Goal: Check status: Check status

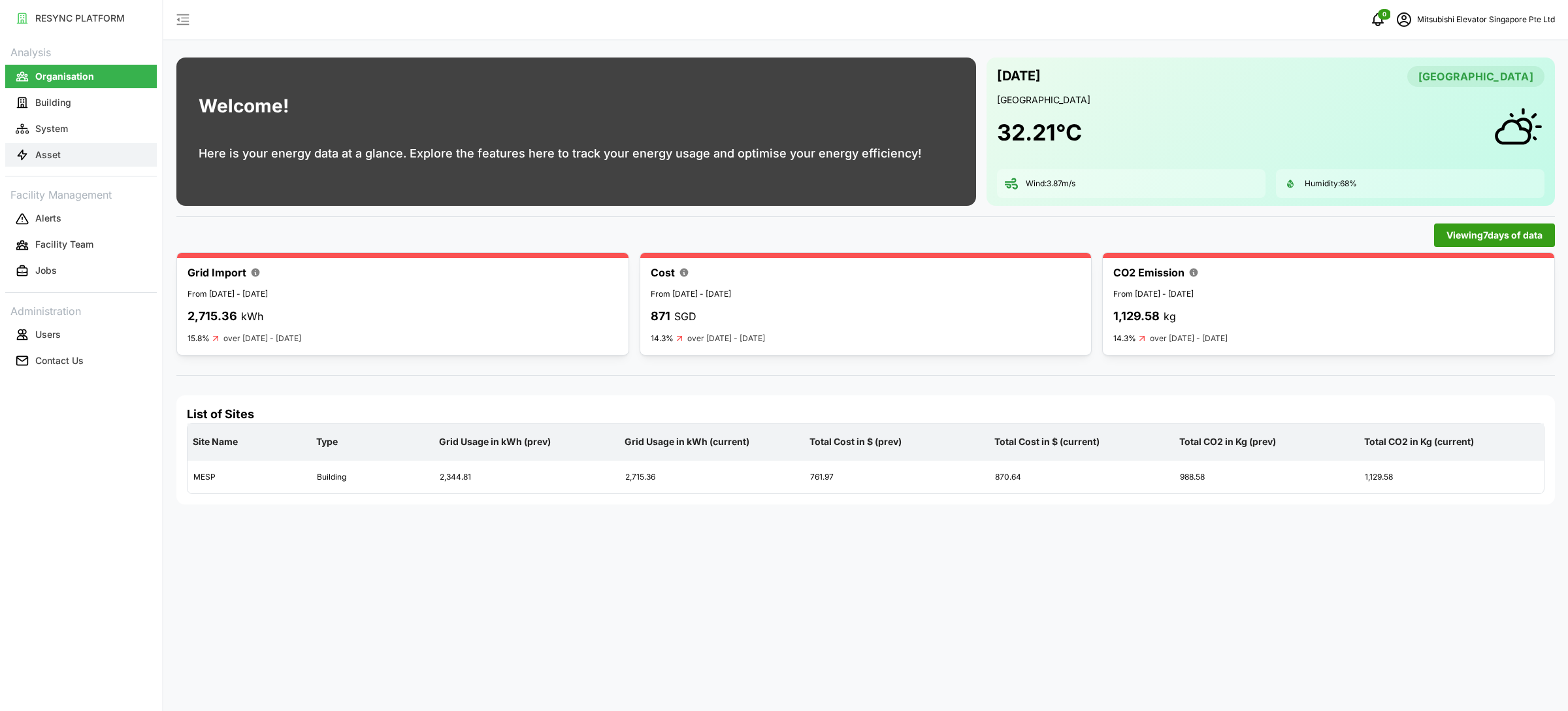
click at [55, 154] on p "Asset" at bounding box center [47, 155] width 25 height 13
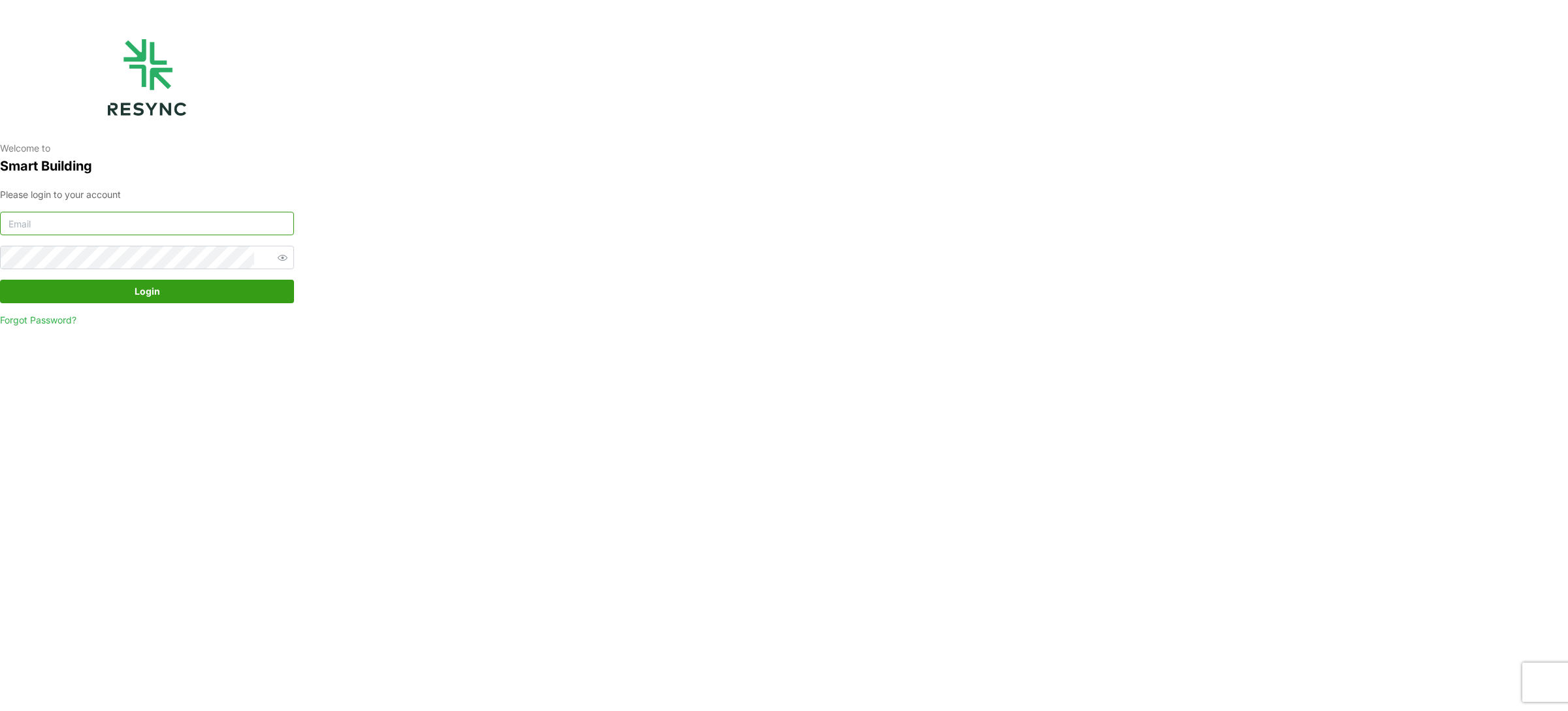
type input "mesp_display@resynctech.com"
click at [223, 289] on span "Login" at bounding box center [147, 291] width 269 height 22
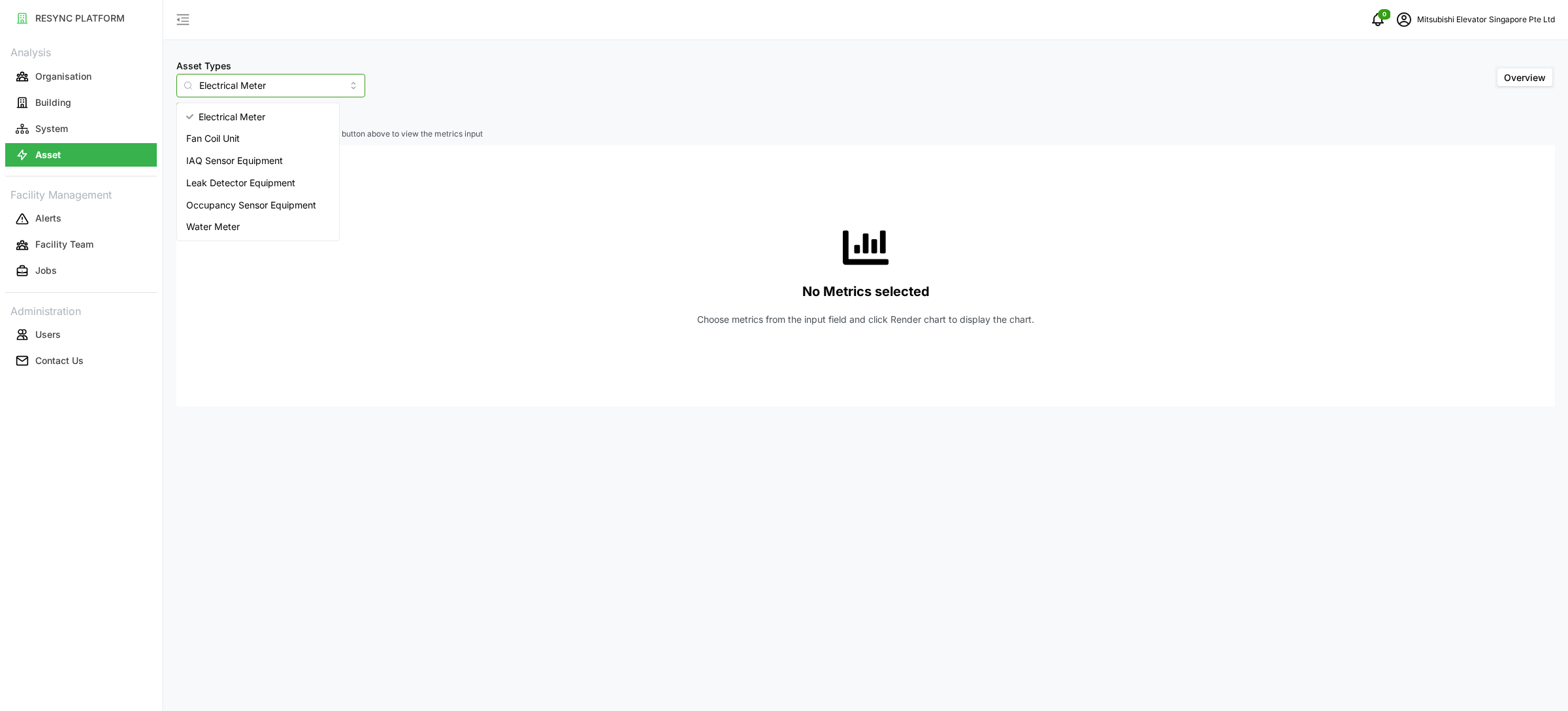
click at [274, 83] on input "Electrical Meter" at bounding box center [271, 85] width 189 height 24
click at [251, 152] on div "IAQ Sensor Equipment" at bounding box center [258, 160] width 157 height 22
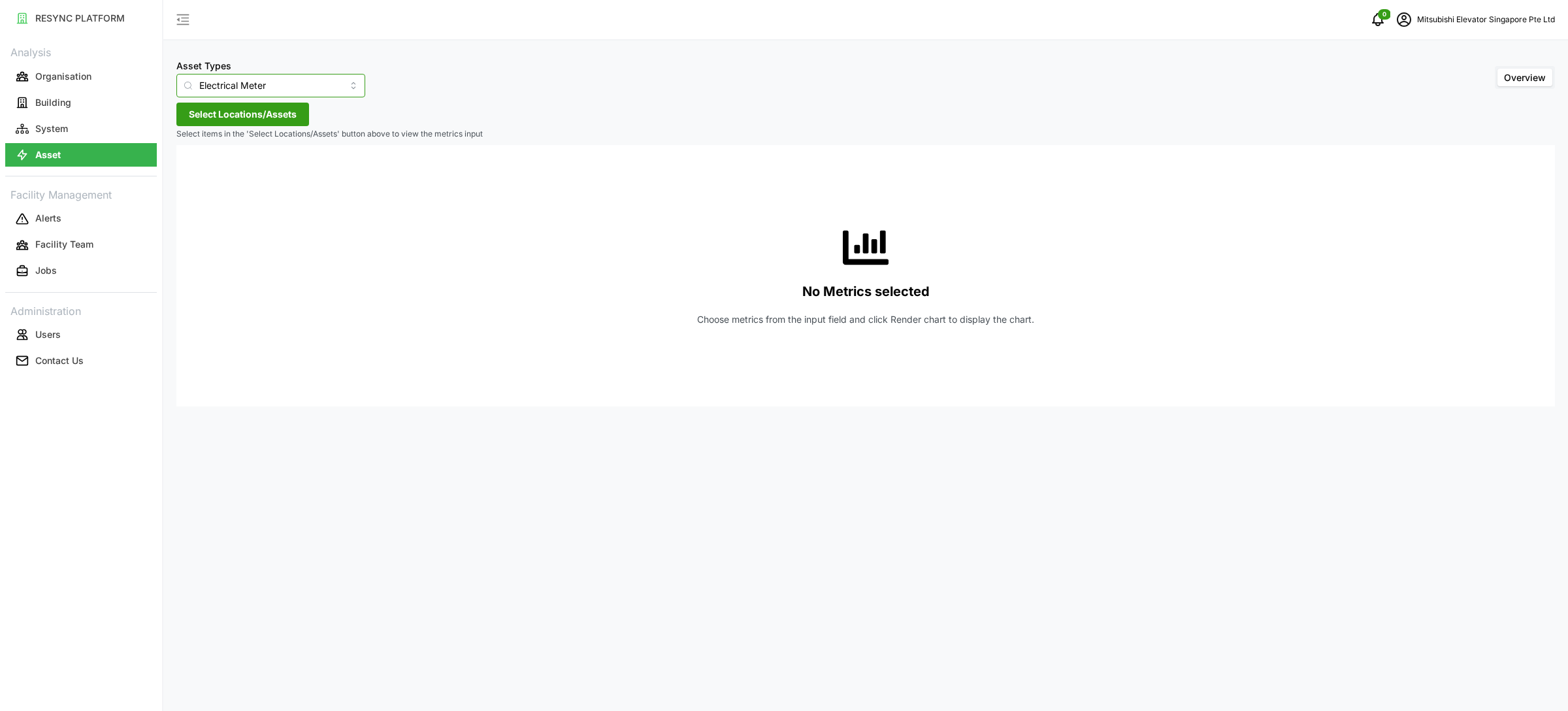
type input "IAQ Sensor Equipment"
click at [244, 119] on span "Select Locations/Assets" at bounding box center [242, 114] width 108 height 22
click at [197, 174] on icon at bounding box center [193, 173] width 11 height 11
click at [223, 214] on span "Select Level 03" at bounding box center [220, 212] width 9 height 9
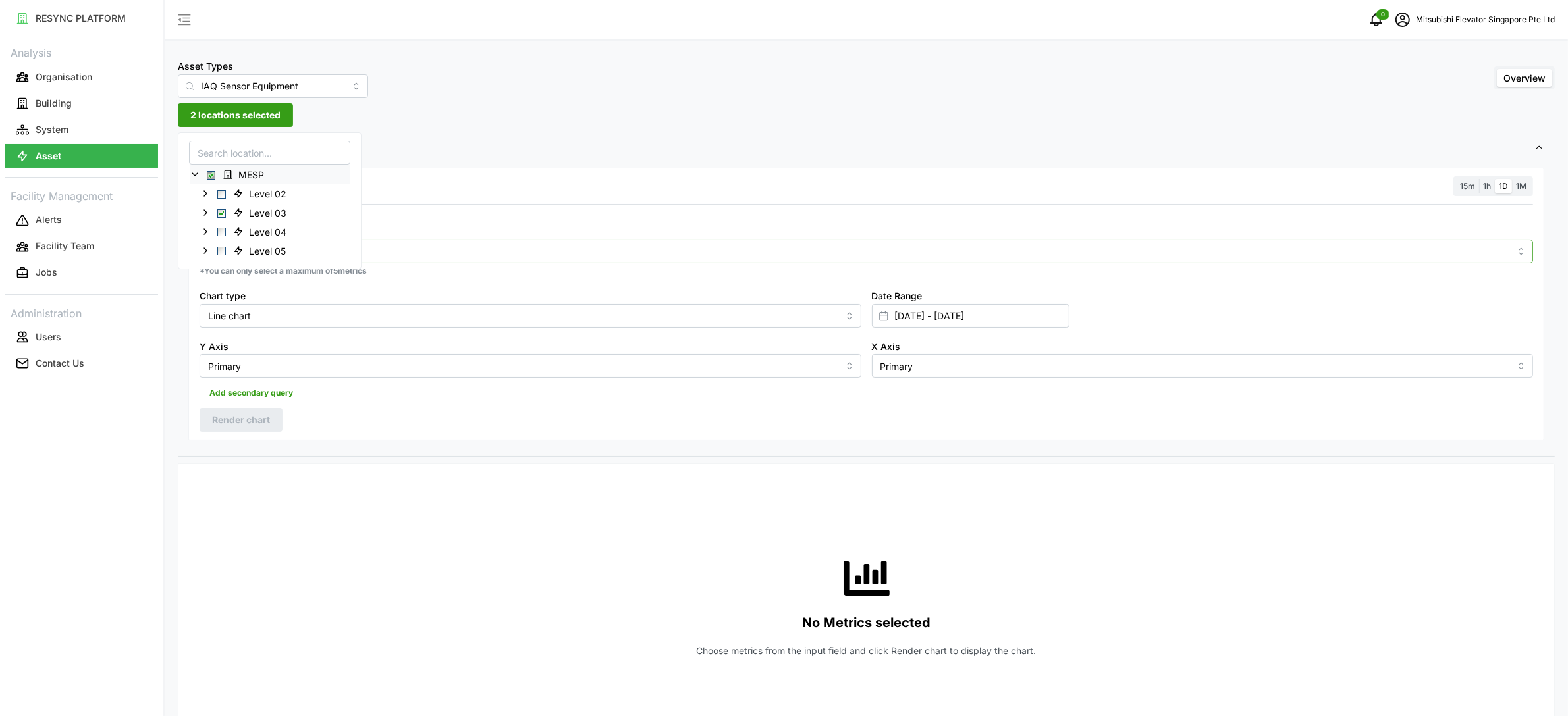
click at [438, 243] on div at bounding box center [866, 251] width 1333 height 24
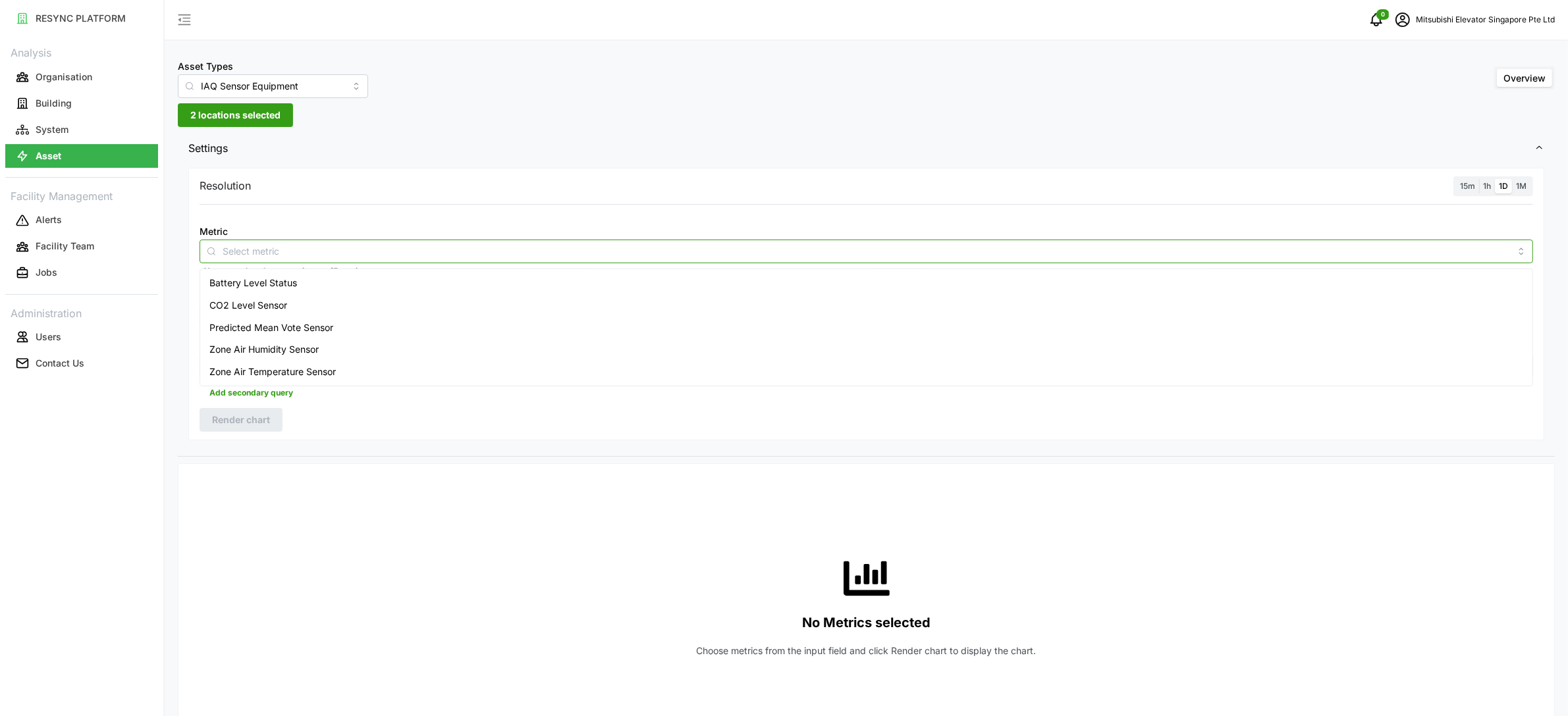
click at [353, 322] on div "Predicted Mean Vote Sensor" at bounding box center [866, 327] width 1327 height 22
click at [351, 366] on div "Zone Air Temperature Sensor" at bounding box center [866, 372] width 1327 height 22
click at [347, 353] on div "Zone Air Humidity Sensor" at bounding box center [866, 349] width 1327 height 22
click at [1468, 184] on span "15m" at bounding box center [1467, 186] width 15 height 10
click at [1456, 179] on input "15m" at bounding box center [1456, 179] width 0 height 0
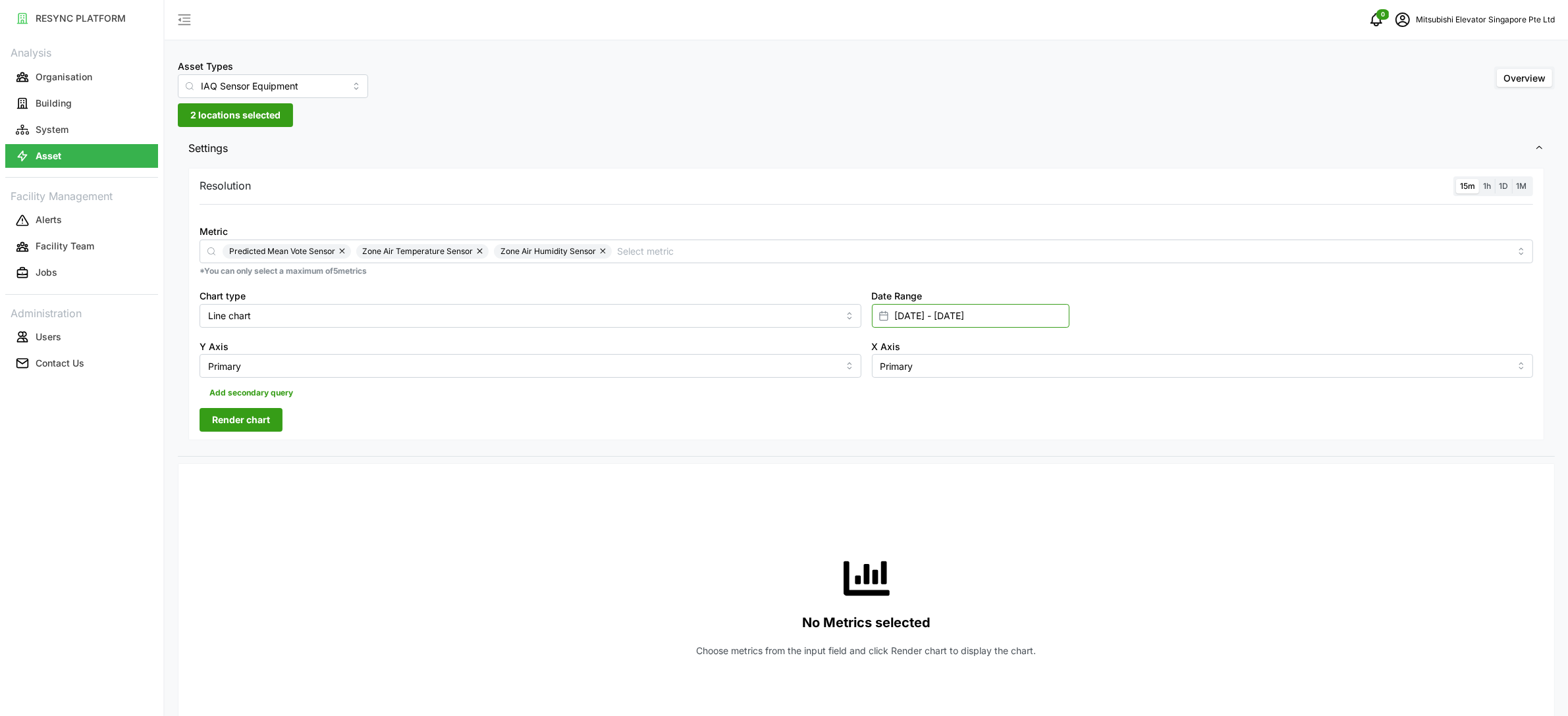
click at [932, 315] on input "[DATE] - [DATE]" at bounding box center [970, 316] width 197 height 24
click at [900, 518] on button "22" at bounding box center [900, 520] width 24 height 24
click at [947, 518] on button "24" at bounding box center [948, 520] width 24 height 24
click at [585, 427] on div "Resolution 15m 1h 1D 1M Metric Predicted Mean Vote Sensor Zone Air Temperature …" at bounding box center [866, 304] width 1356 height 273
click at [251, 414] on span "Render chart" at bounding box center [240, 420] width 58 height 22
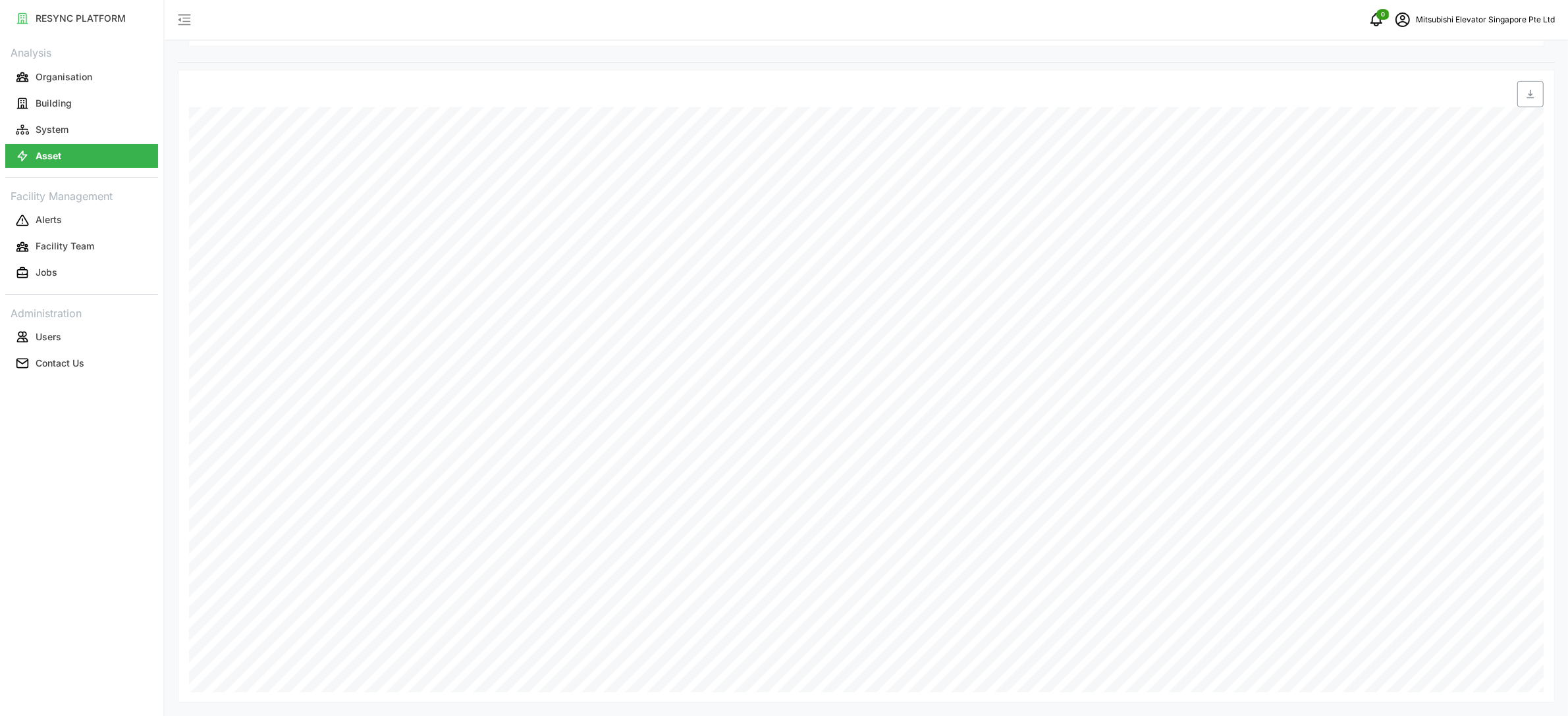
scroll to position [163, 0]
